Goal: Transaction & Acquisition: Purchase product/service

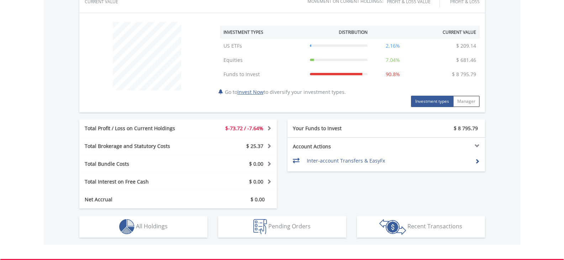
scroll to position [249, 0]
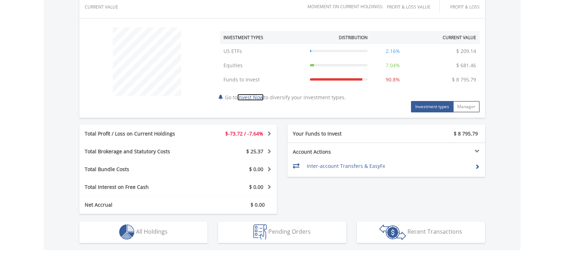
click at [260, 98] on link "Invest Now" at bounding box center [250, 97] width 26 height 7
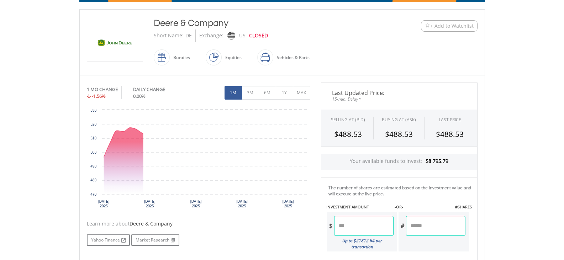
scroll to position [214, 0]
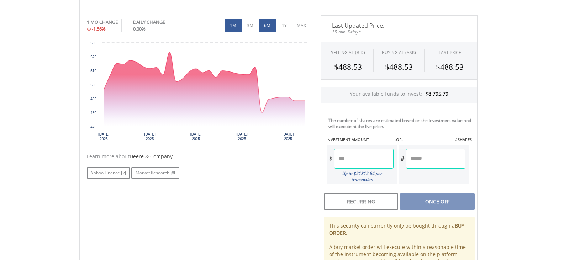
click at [268, 26] on button "6M" at bounding box center [267, 26] width 17 height 14
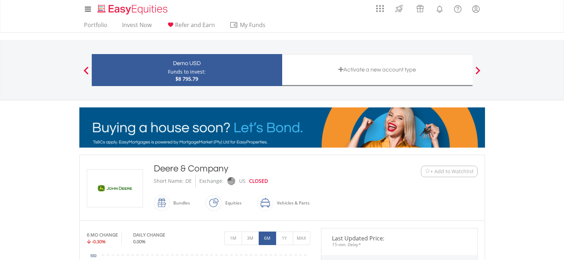
scroll to position [0, 0]
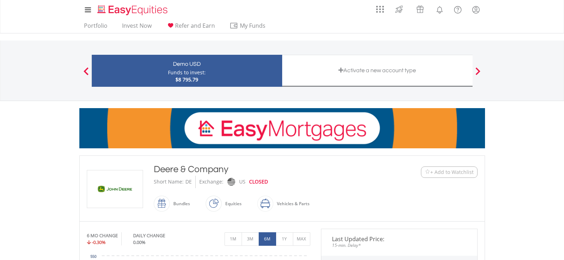
click at [85, 67] on span at bounding box center [86, 71] width 5 height 8
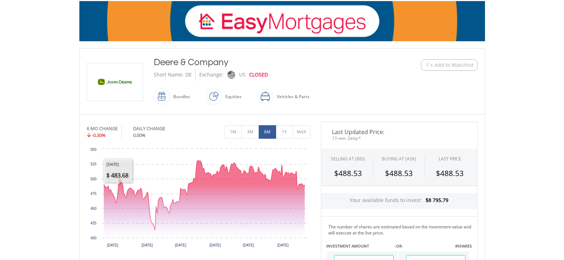
scroll to position [107, 0]
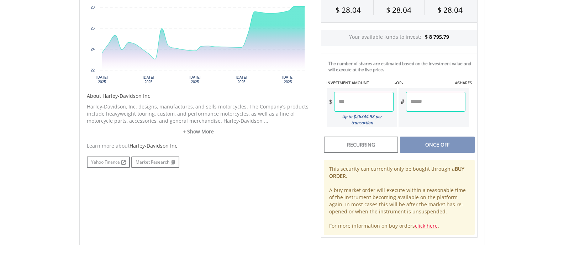
scroll to position [125, 0]
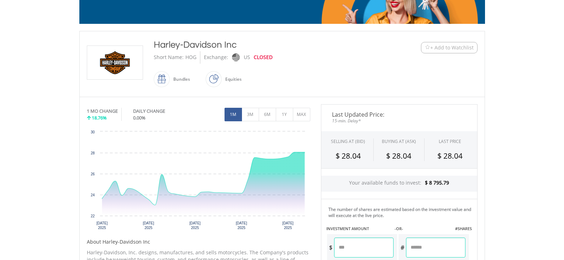
click at [222, 79] on span at bounding box center [222, 79] width 0 height 16
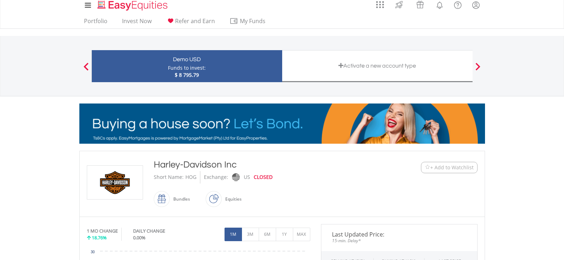
scroll to position [0, 0]
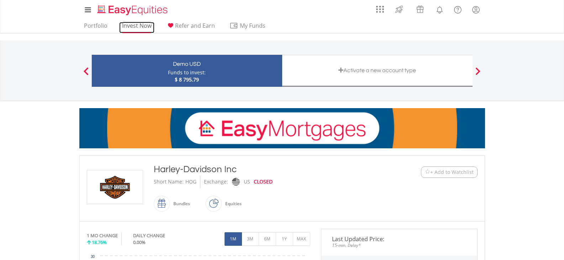
click at [128, 25] on link "Invest Now" at bounding box center [136, 27] width 35 height 11
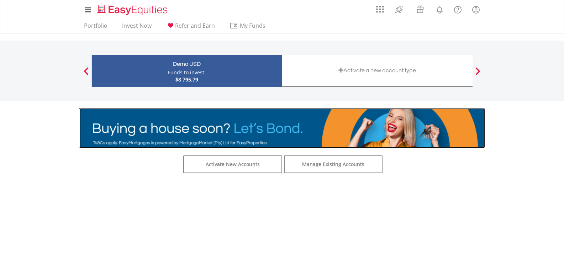
click at [252, 131] on img at bounding box center [282, 128] width 406 height 40
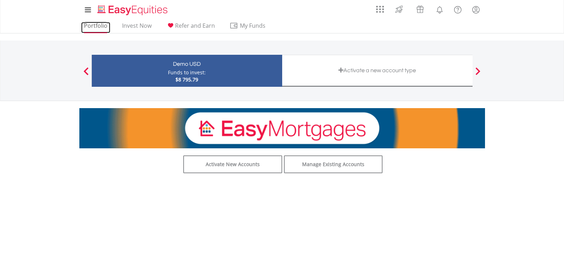
click at [90, 26] on link "Portfolio" at bounding box center [95, 27] width 29 height 11
